Goal: Obtain resource: Download file/media

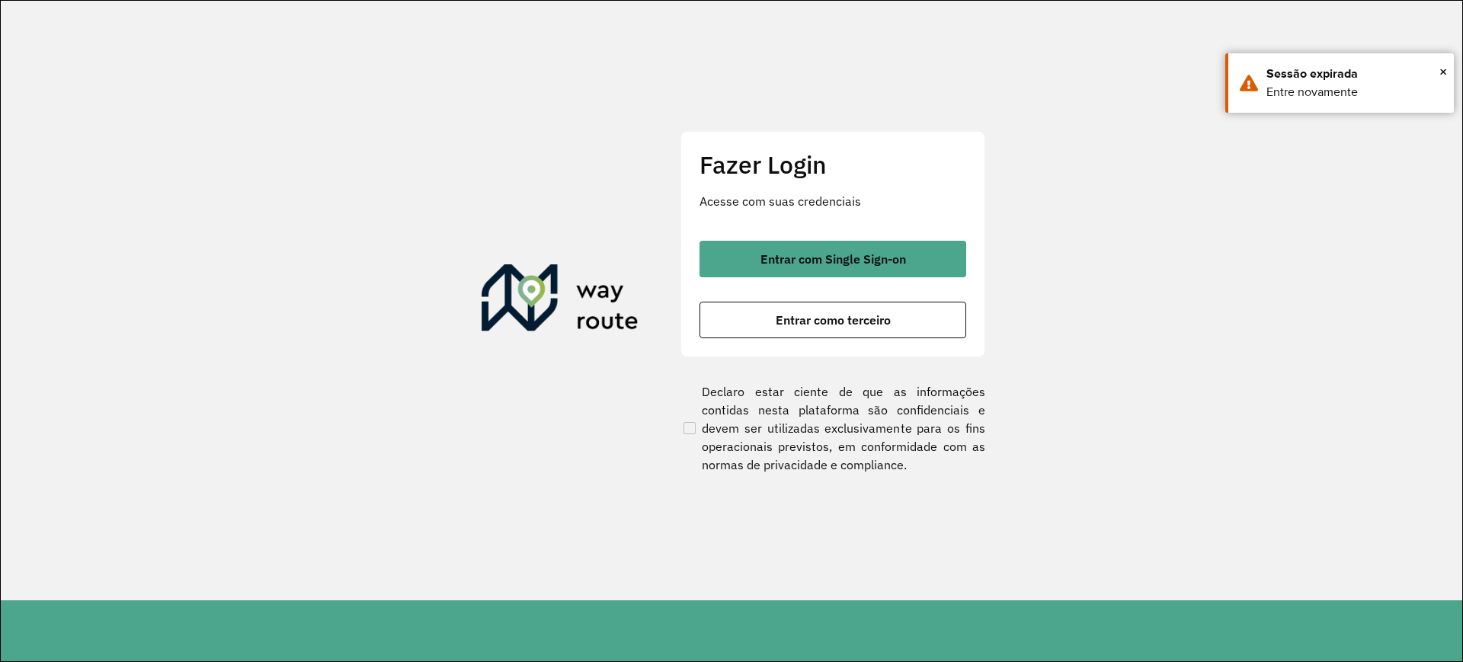
click at [30, 328] on section "Fazer Login Acesse com suas credenciais Entrar com Single Sign-on Entrar como t…" at bounding box center [732, 301] width 1462 height 600
click at [758, 279] on div "Entrar com Single Sign-on Entrar como terceiro" at bounding box center [833, 290] width 267 height 98
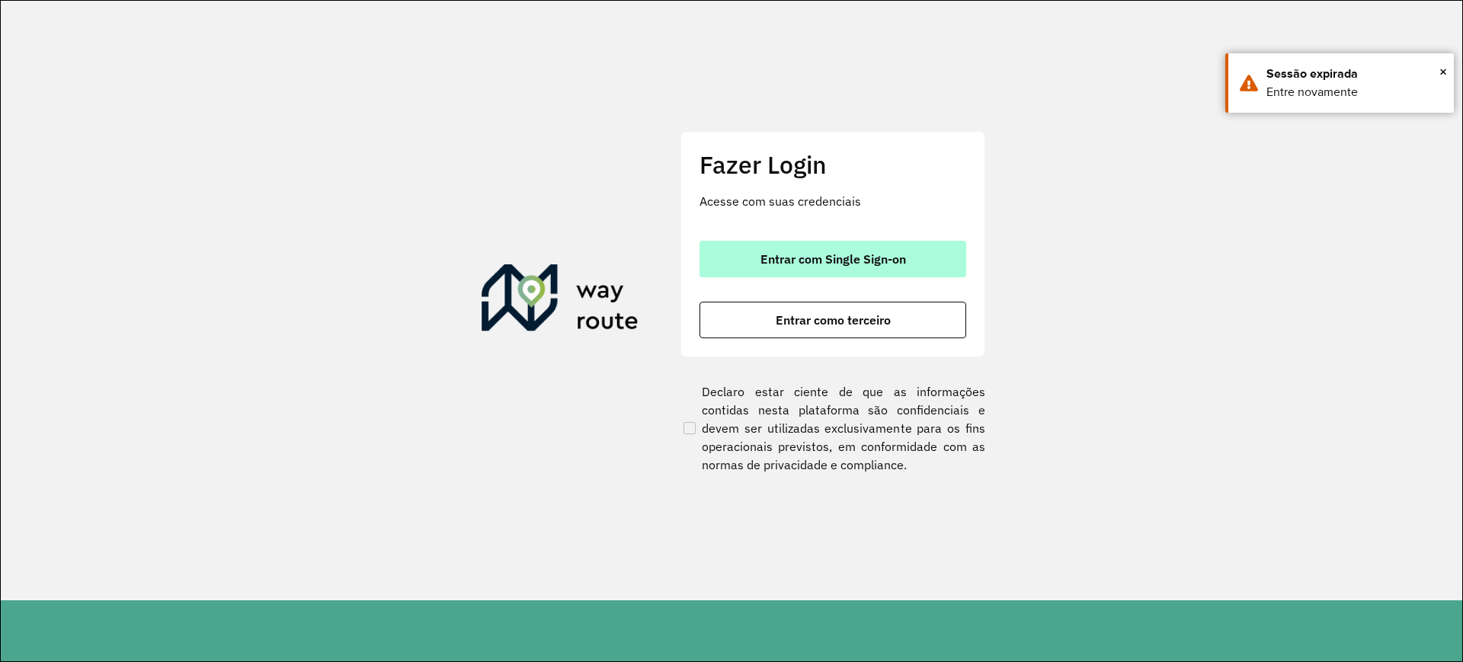
click at [767, 264] on span "Entrar com Single Sign-on" at bounding box center [834, 259] width 146 height 12
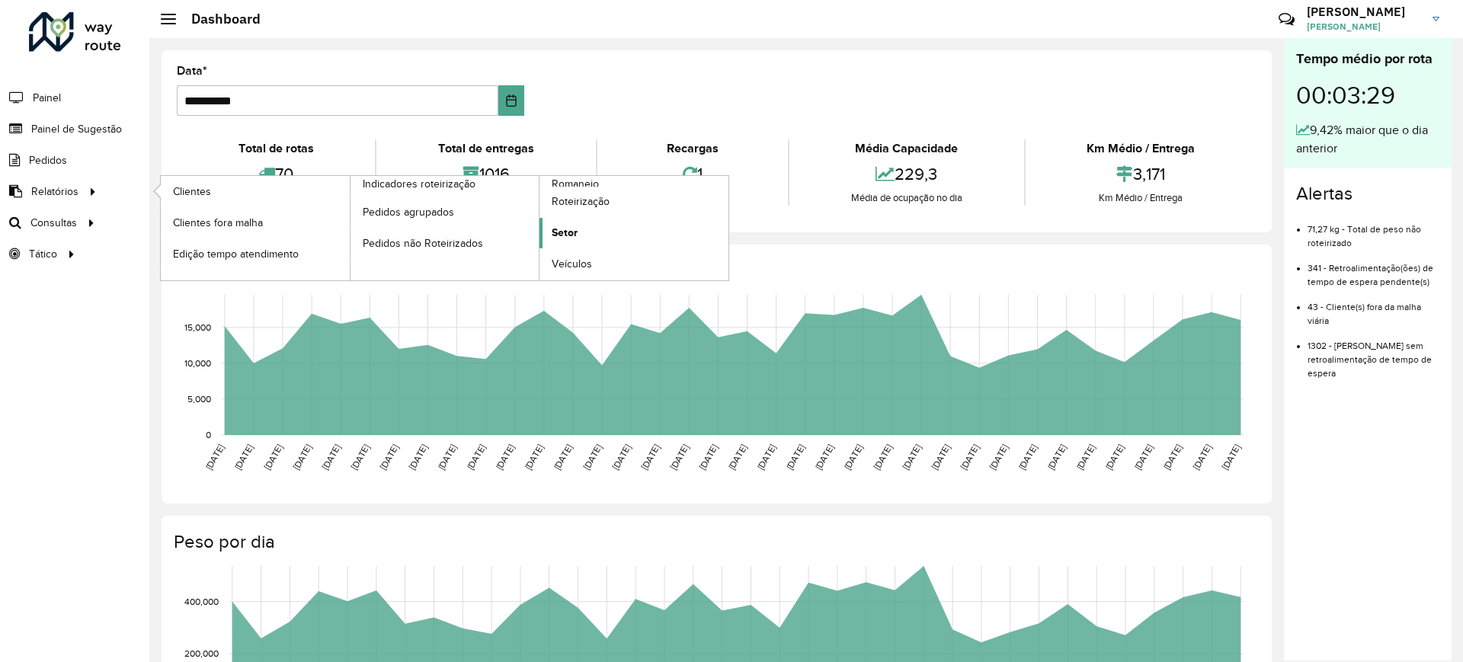
click at [572, 238] on span "Setor" at bounding box center [565, 233] width 26 height 16
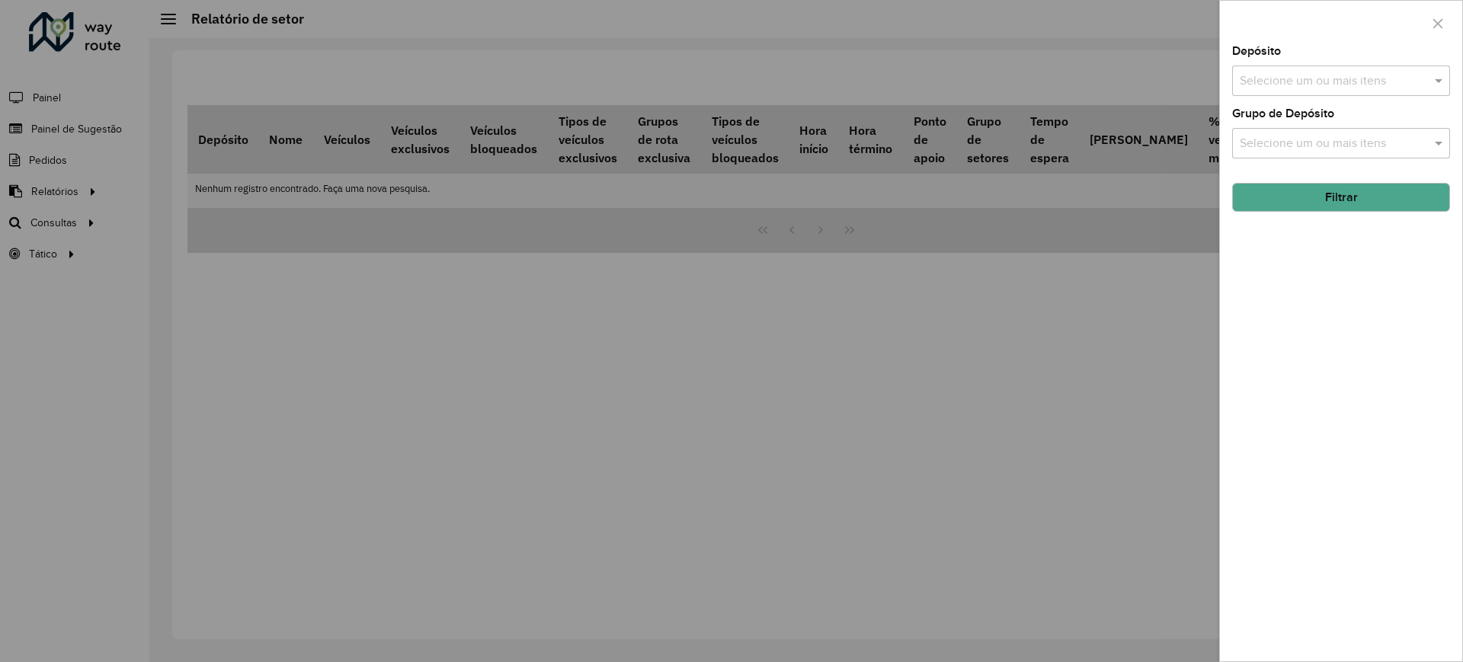
drag, startPoint x: 219, startPoint y: 383, endPoint x: 232, endPoint y: 380, distance: 13.5
click at [219, 384] on div at bounding box center [731, 331] width 1463 height 662
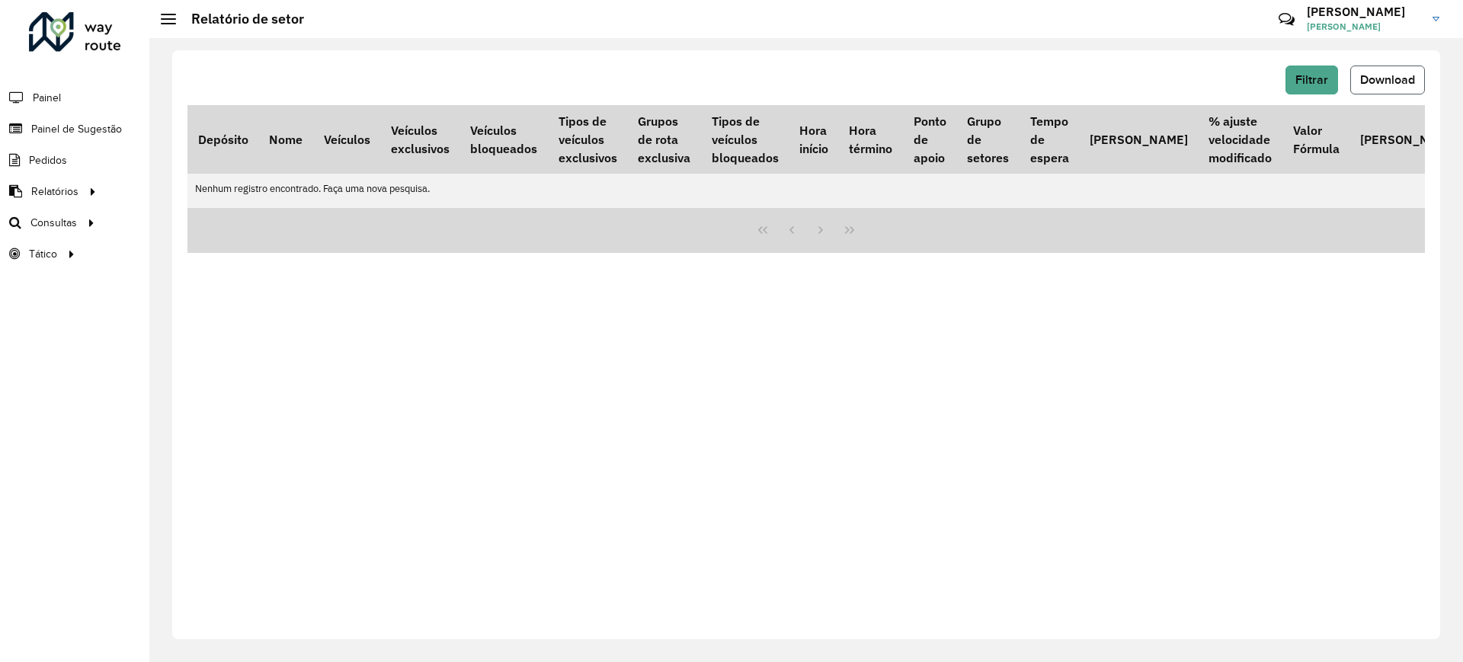
click at [1389, 82] on span "Download" at bounding box center [1387, 79] width 55 height 13
click at [1343, 79] on hb-button "Filtrar" at bounding box center [1315, 80] width 59 height 29
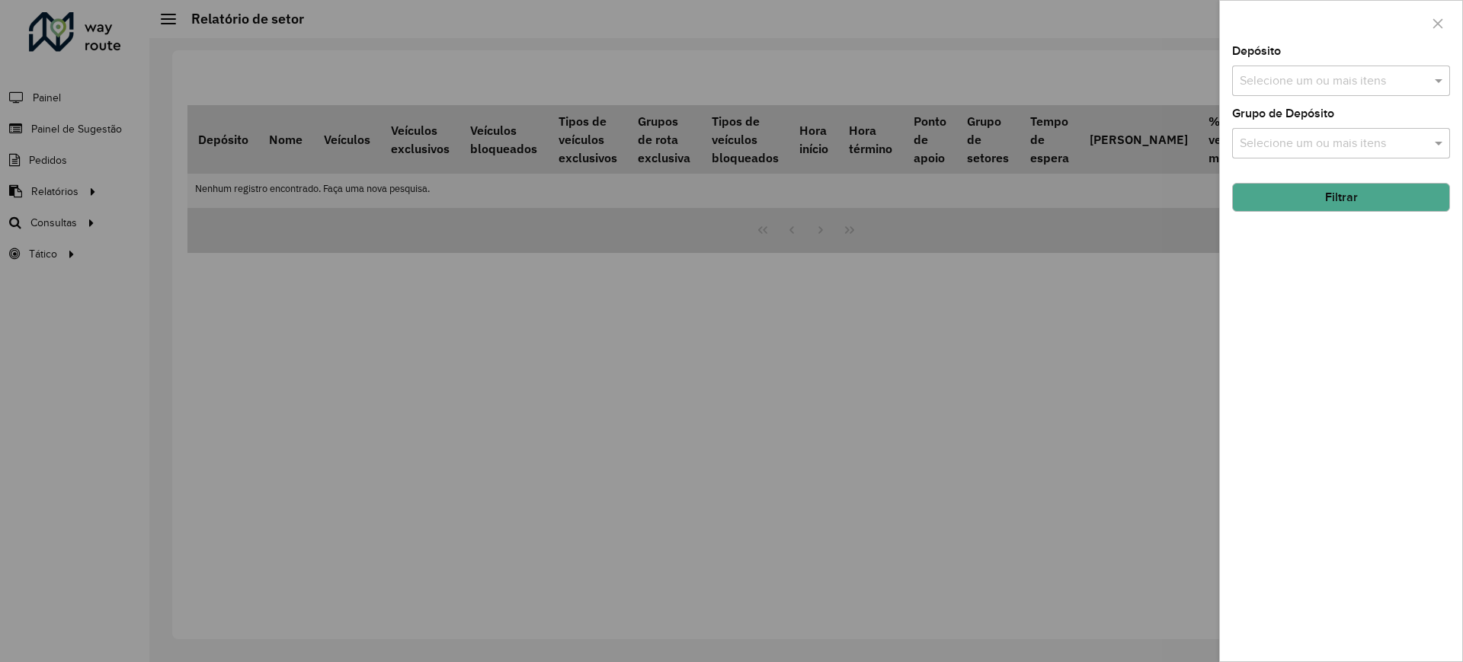
click at [1158, 139] on div at bounding box center [731, 331] width 1463 height 662
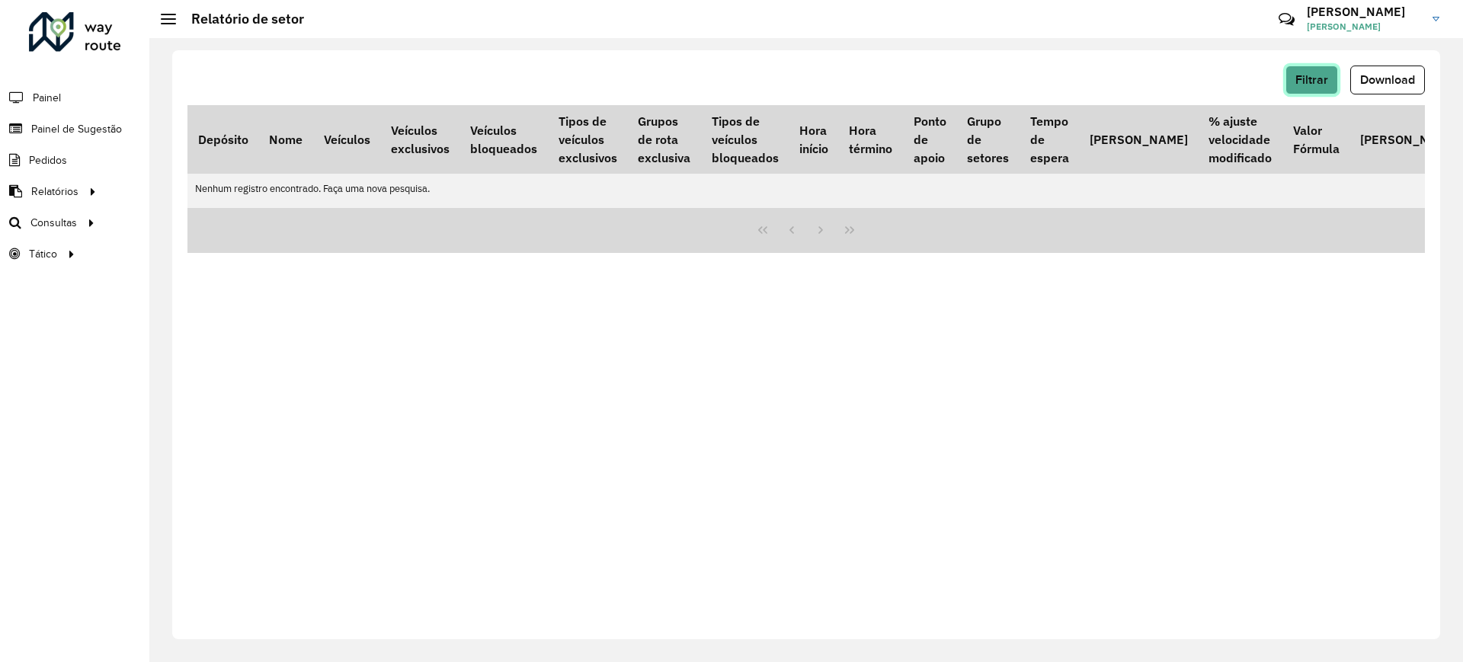
click at [1288, 69] on button "Filtrar" at bounding box center [1312, 80] width 53 height 29
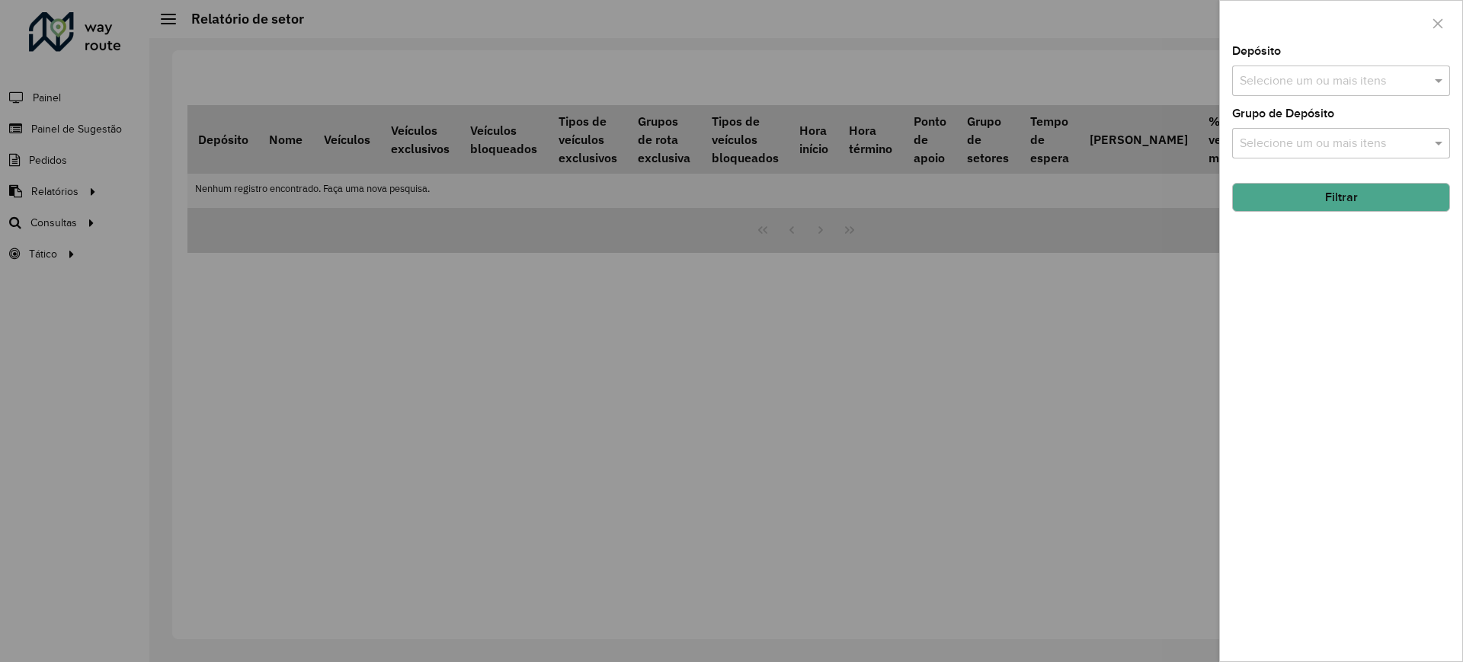
click at [1302, 84] on input "text" at bounding box center [1333, 81] width 195 height 18
click at [1290, 159] on div "CDD Contagem" at bounding box center [1341, 157] width 216 height 26
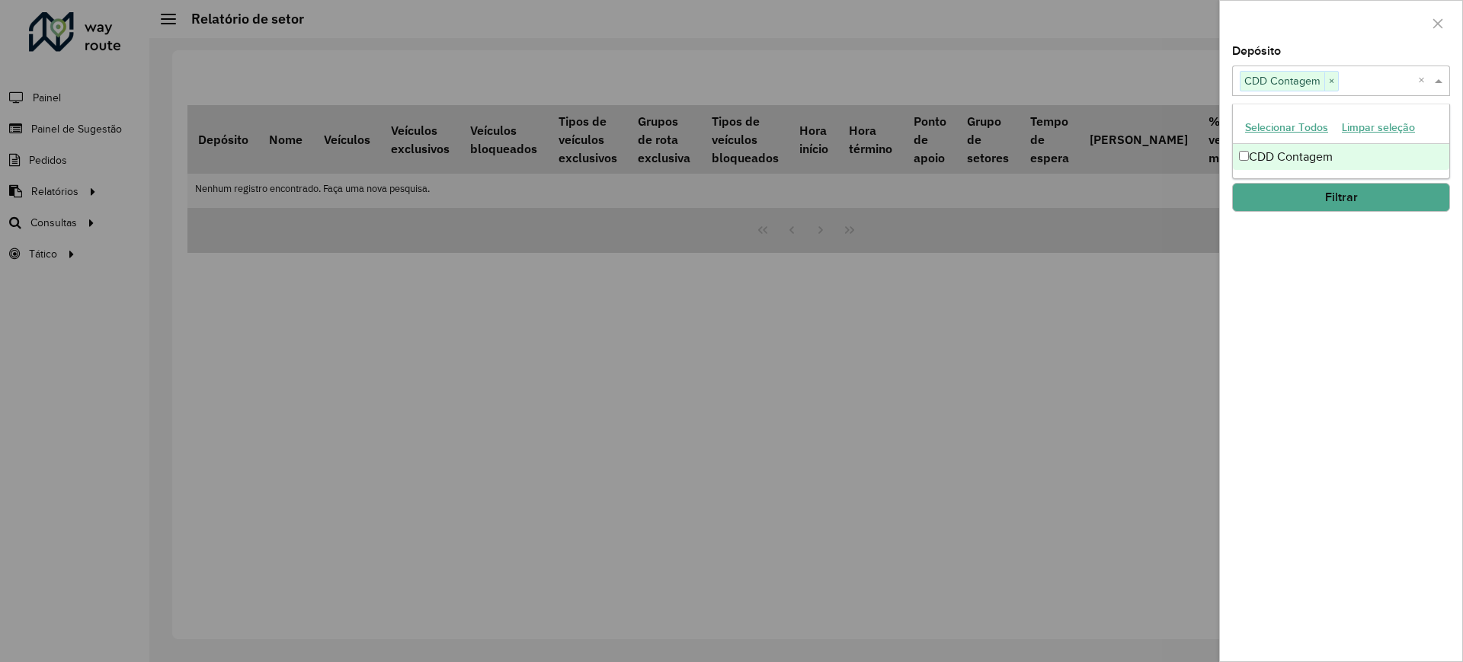
click at [1315, 194] on button "Filtrar" at bounding box center [1341, 197] width 218 height 29
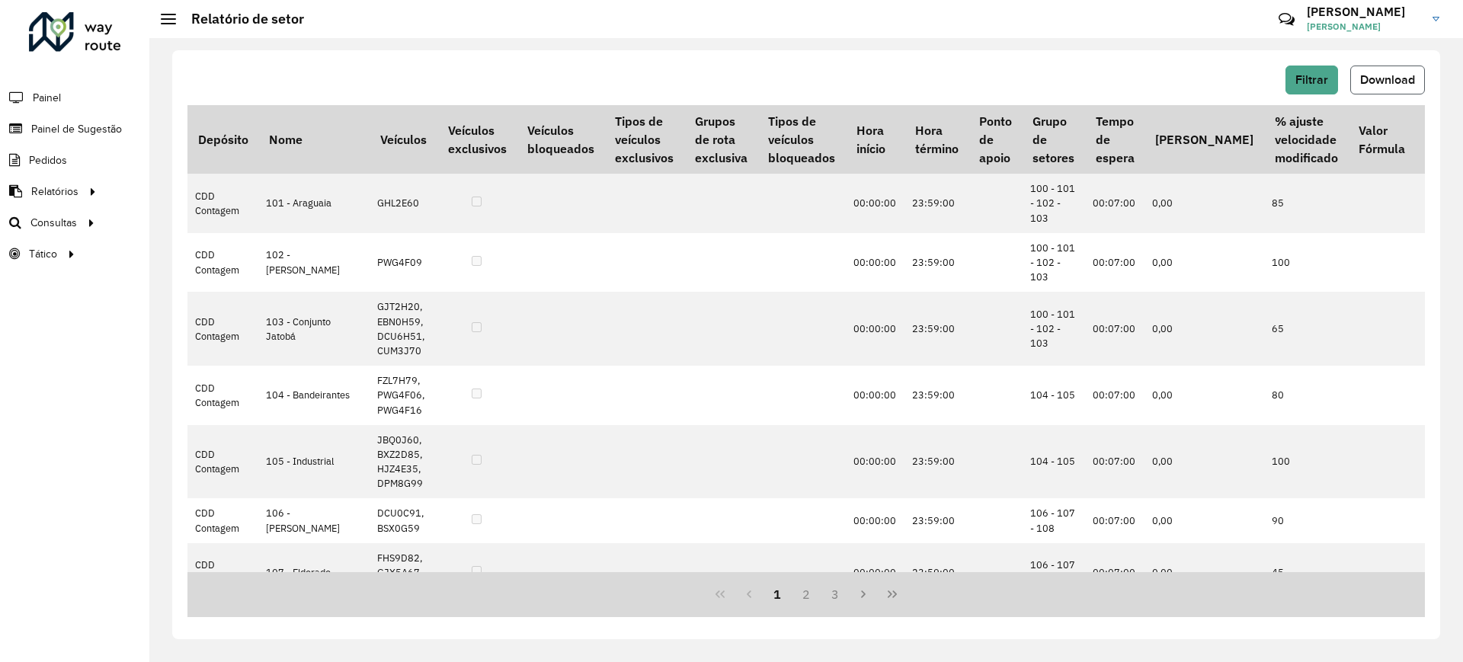
click at [1424, 90] on button "Download" at bounding box center [1388, 80] width 75 height 29
